Goal: Obtain resource: Download file/media

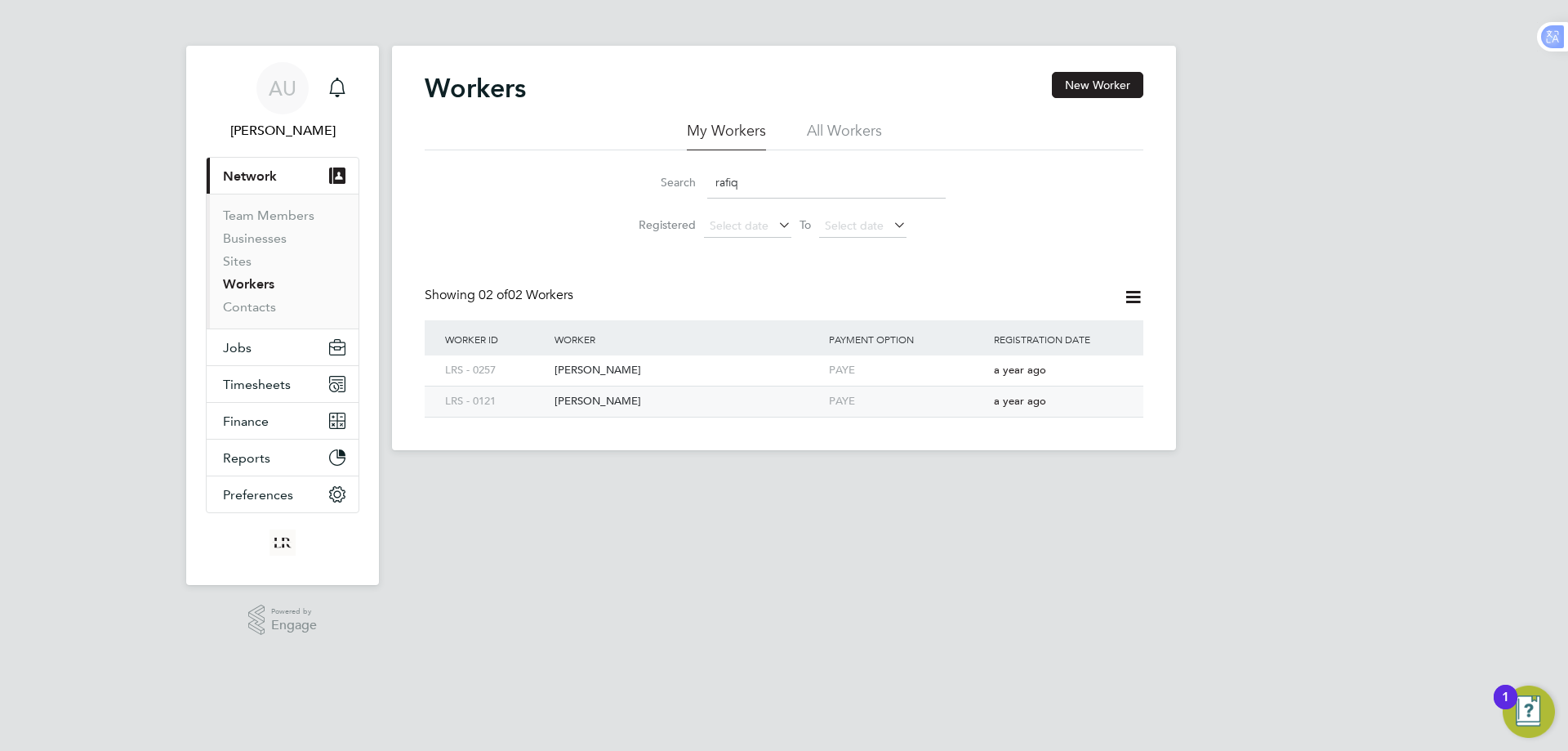
type input "rafiq"
click at [607, 403] on div "[PERSON_NAME]" at bounding box center [688, 401] width 275 height 30
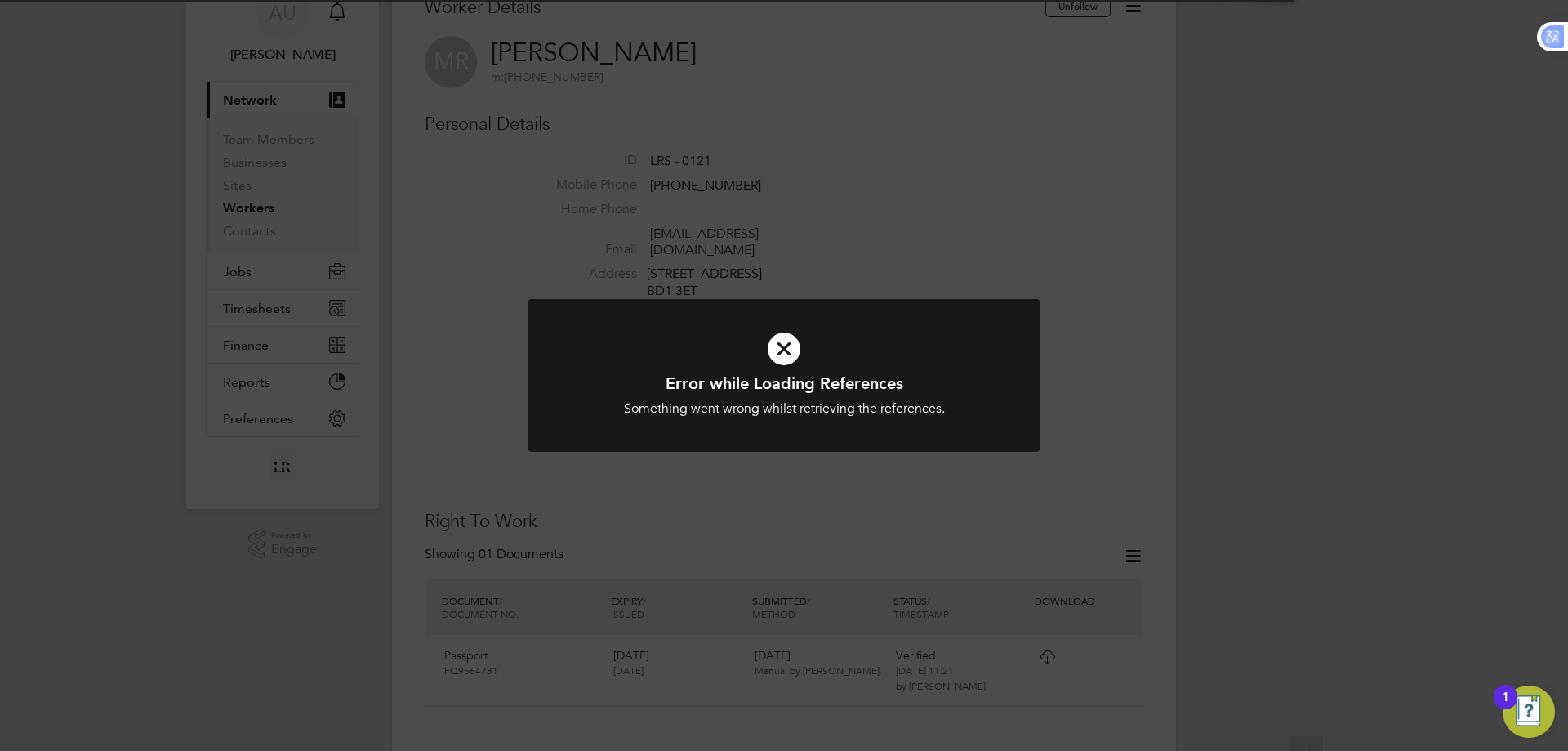
scroll to position [164, 0]
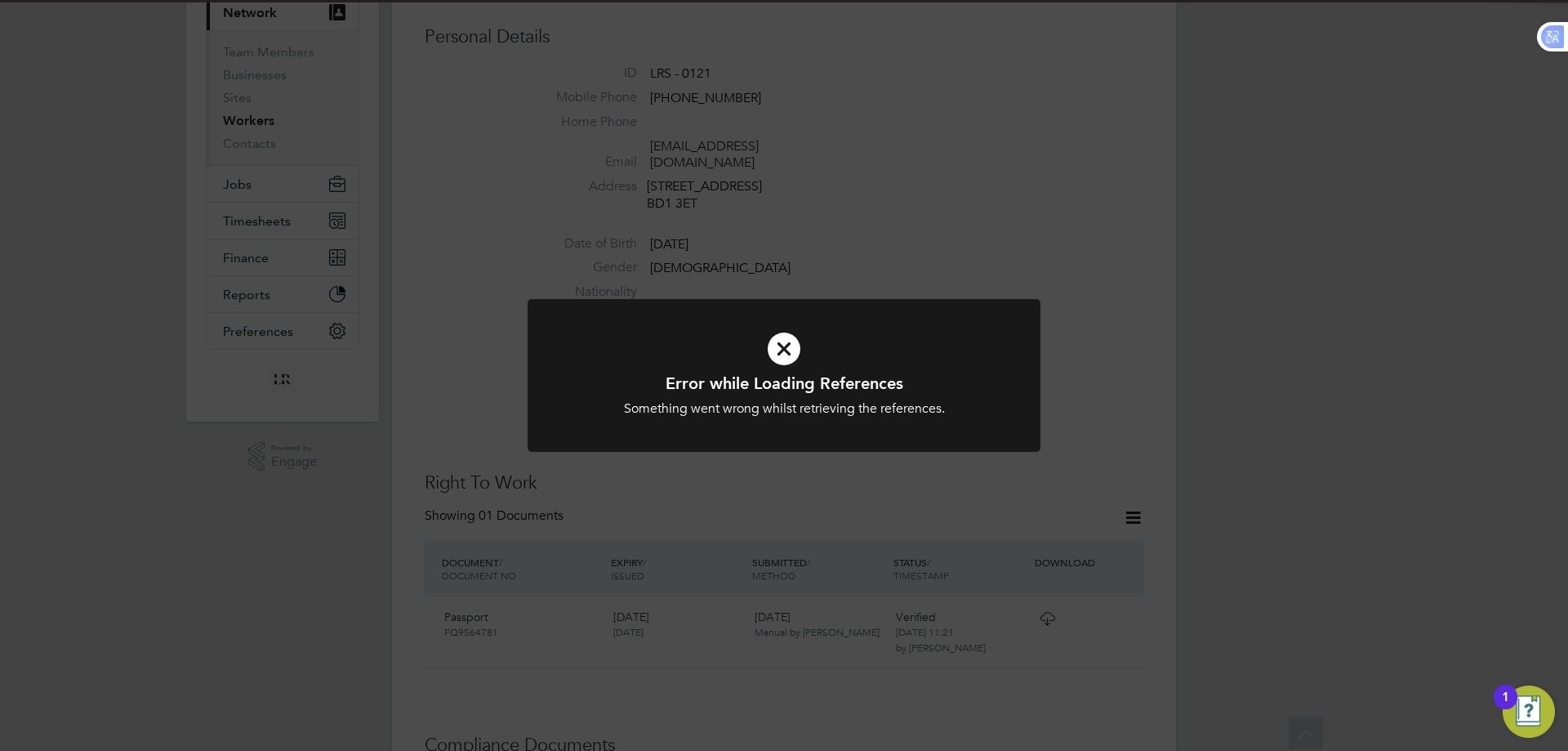
click at [1136, 200] on div "Error while Loading References Something went wrong whilst retrieving the refer…" at bounding box center [784, 375] width 1568 height 751
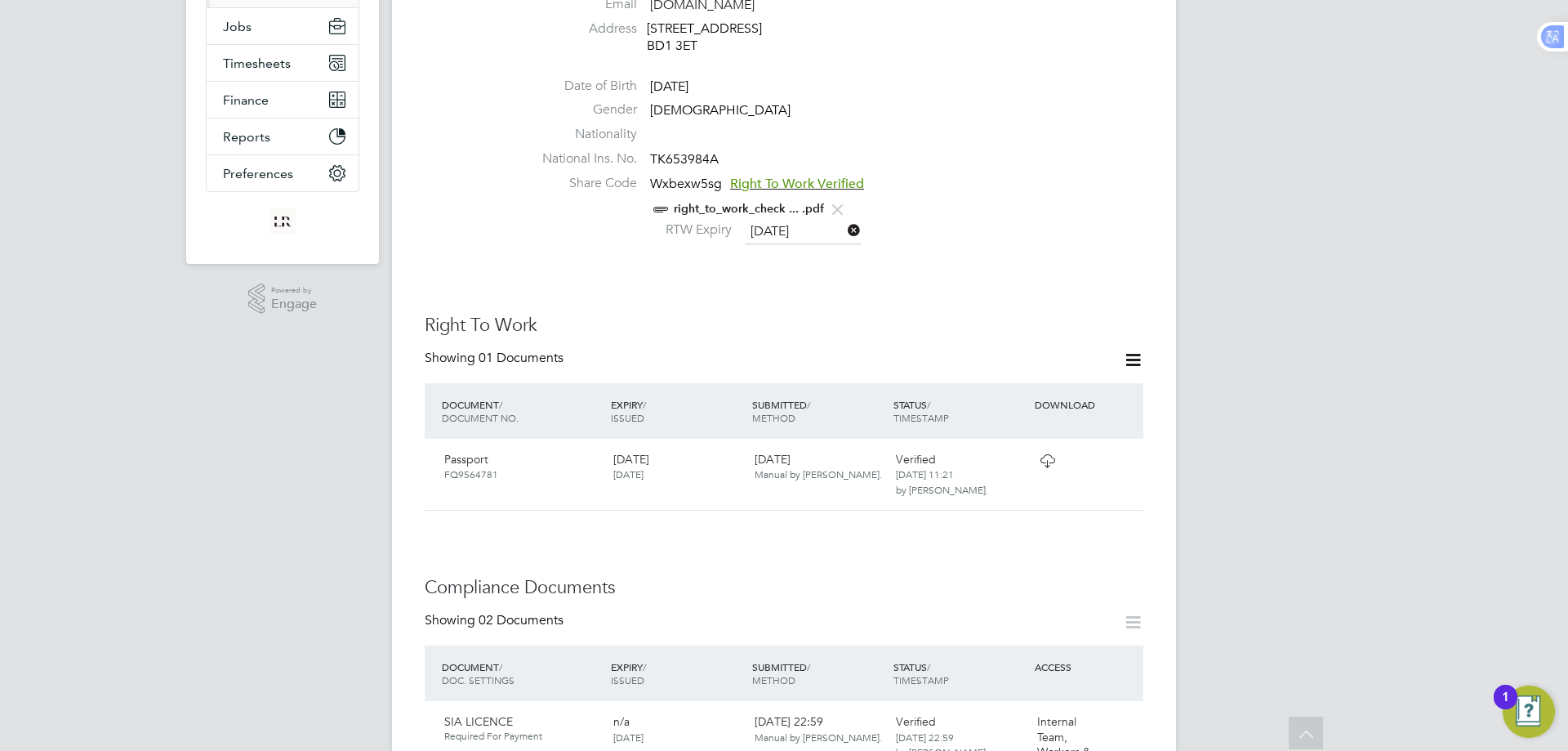
scroll to position [572, 0]
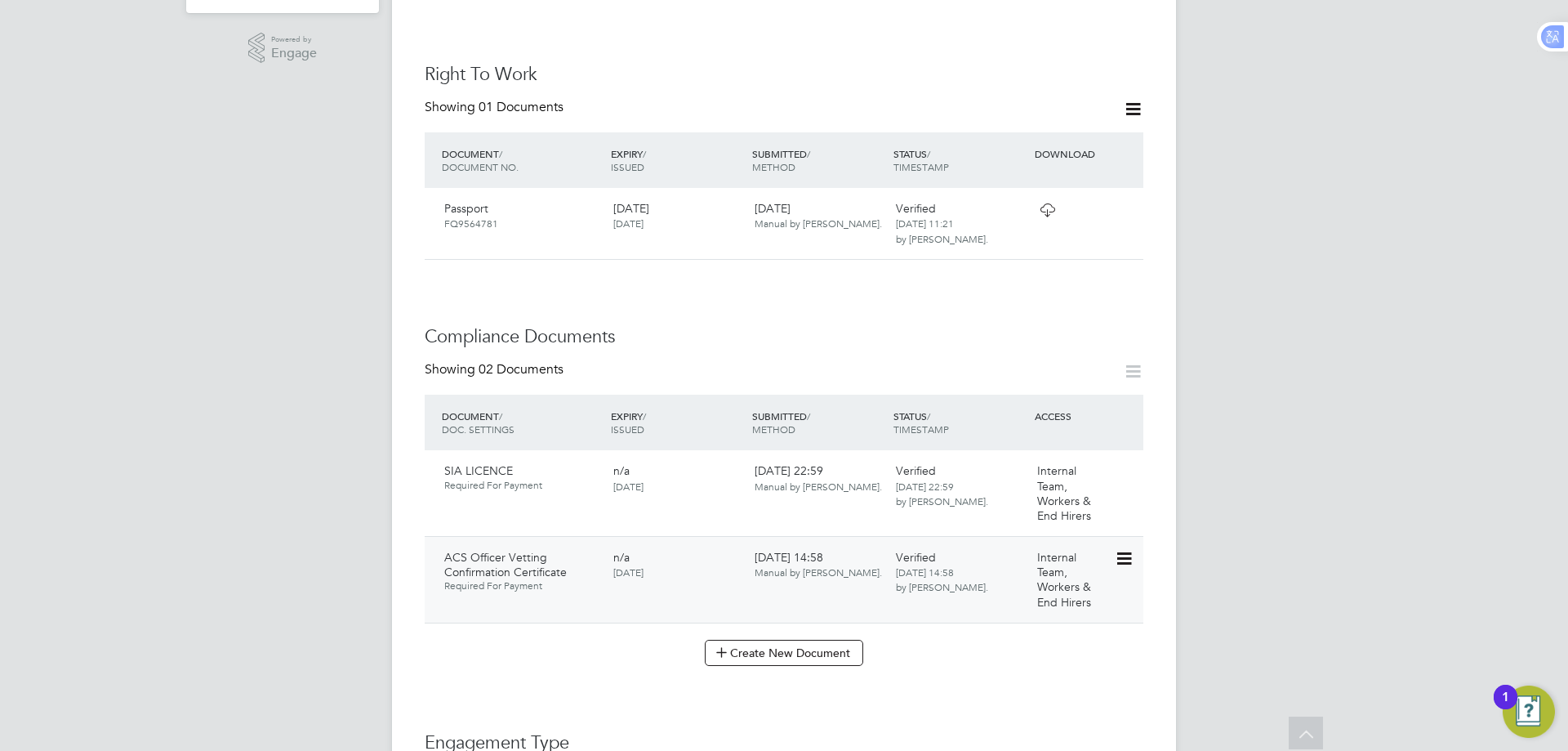
click at [1125, 549] on icon at bounding box center [1123, 559] width 17 height 19
click at [1096, 605] on li "Download Document" at bounding box center [1065, 603] width 130 height 22
